Goal: Transaction & Acquisition: Purchase product/service

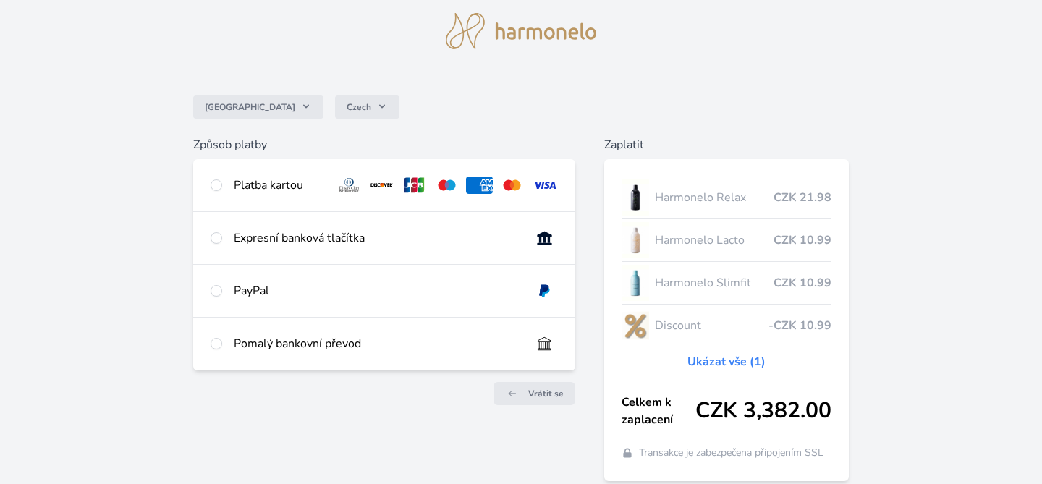
scroll to position [75, 0]
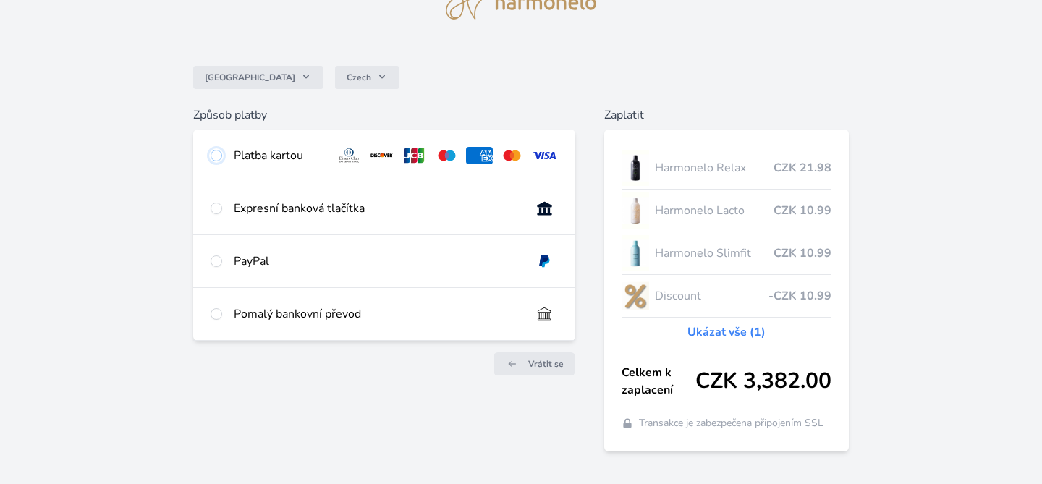
click at [216, 158] on input "radio" at bounding box center [216, 156] width 12 height 12
radio input "true"
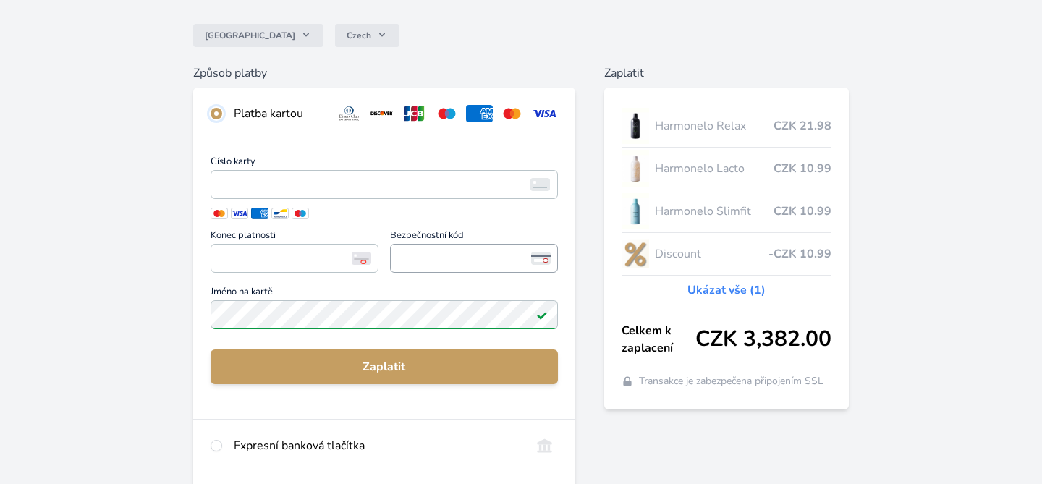
scroll to position [122, 0]
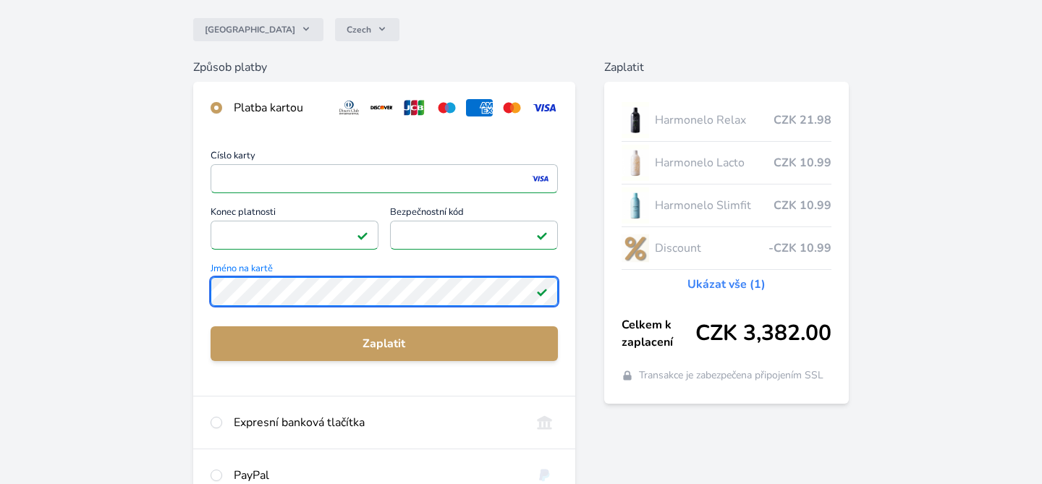
click at [206, 289] on div "Číslo karty <p>Your browser does not support iframes.</p> Konec platnosti <p>Yo…" at bounding box center [384, 265] width 382 height 262
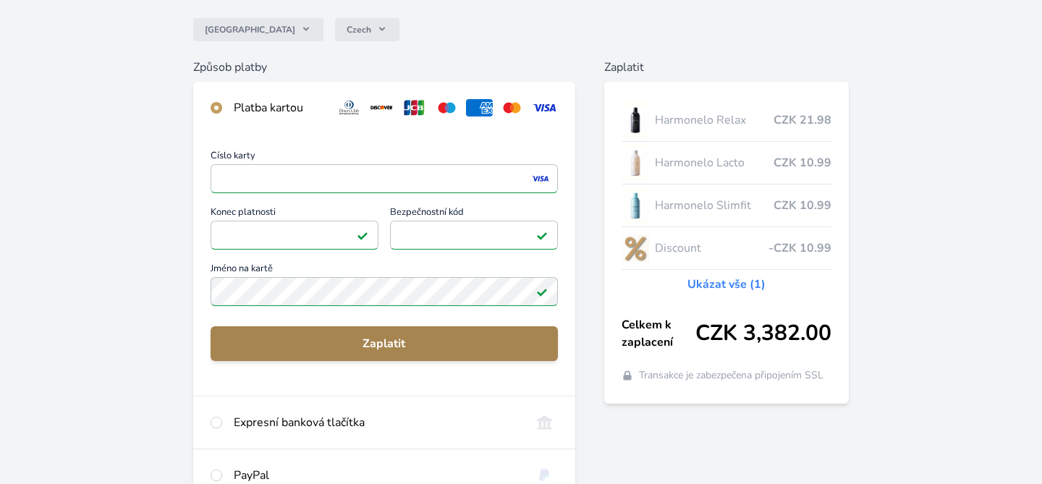
click at [281, 348] on span "Zaplatit" at bounding box center [384, 343] width 324 height 17
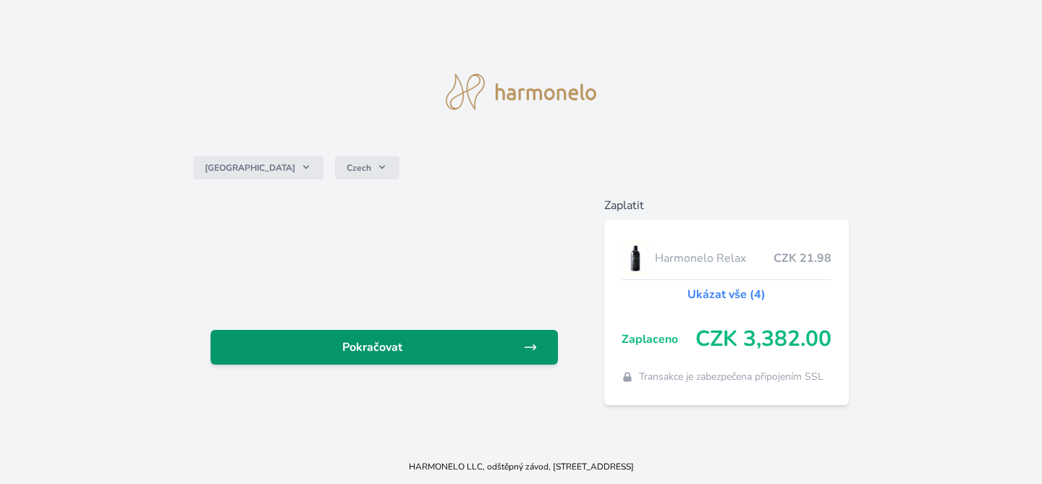
click at [426, 347] on span "Pokračovat" at bounding box center [372, 347] width 301 height 17
